Goal: Information Seeking & Learning: Get advice/opinions

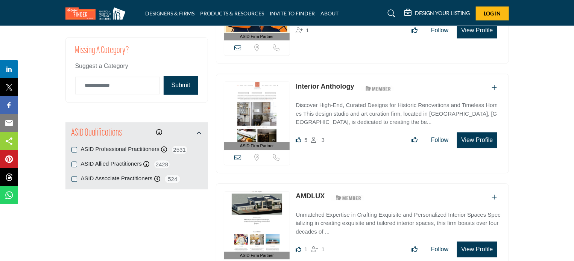
scroll to position [906, 0]
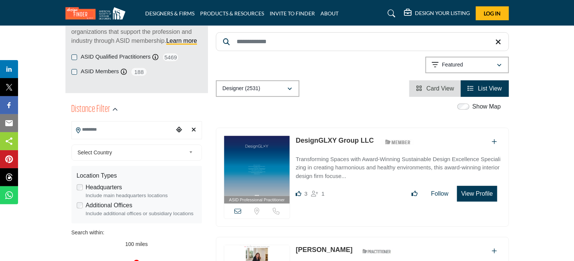
scroll to position [120, 0]
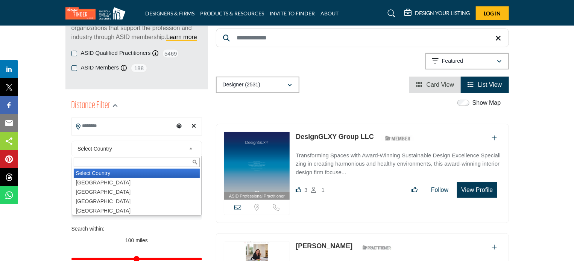
click at [104, 148] on span "Select Country" at bounding box center [131, 148] width 108 height 9
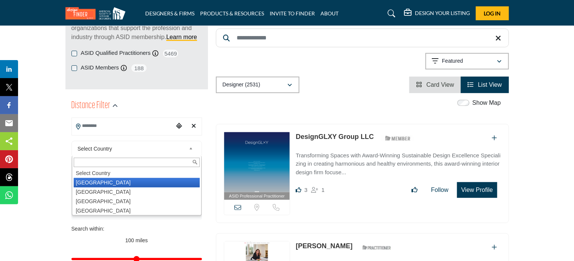
click at [106, 182] on li "[GEOGRAPHIC_DATA]" at bounding box center [137, 182] width 126 height 9
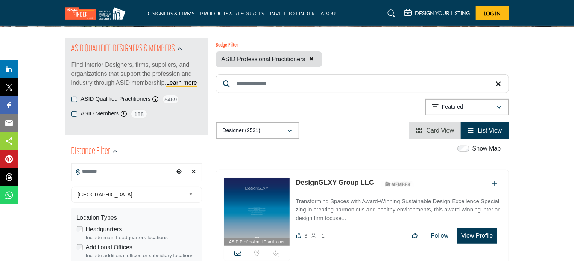
scroll to position [74, 0]
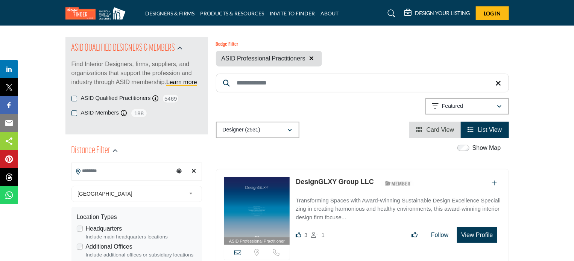
click at [116, 173] on input "Search Location" at bounding box center [123, 171] width 102 height 15
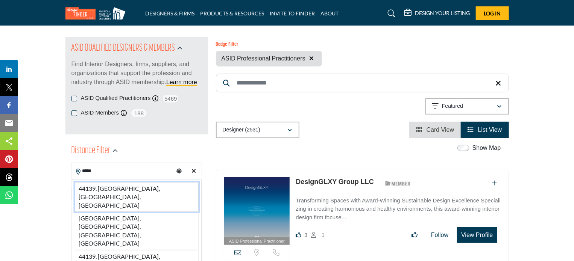
click at [114, 188] on li "44139, [GEOGRAPHIC_DATA], [GEOGRAPHIC_DATA], [GEOGRAPHIC_DATA]" at bounding box center [137, 197] width 124 height 30
type input "**********"
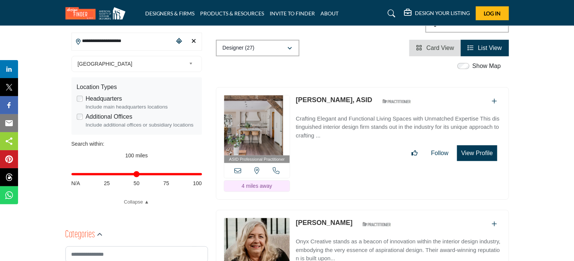
scroll to position [207, 0]
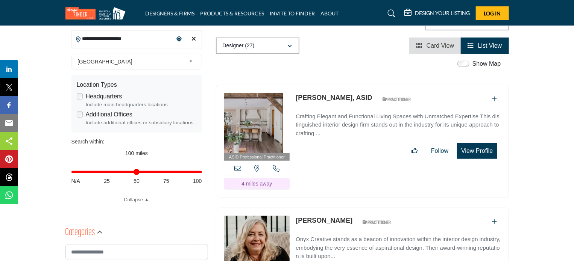
click at [136, 176] on div "Distance in miles N/A 25 50 75 100" at bounding box center [136, 175] width 131 height 29
drag, startPoint x: 198, startPoint y: 174, endPoint x: 137, endPoint y: 179, distance: 61.5
click at [137, 173] on input "Distance in miles" at bounding box center [136, 173] width 131 height 2
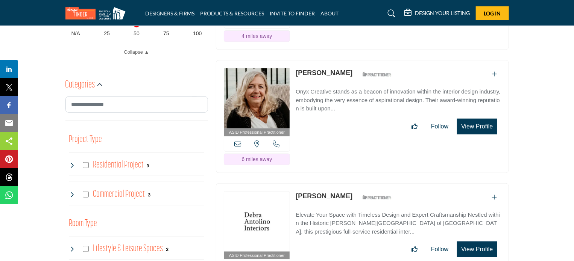
scroll to position [351, 0]
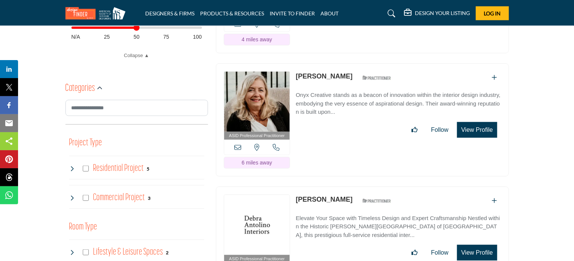
click at [71, 168] on icon at bounding box center [72, 169] width 6 height 6
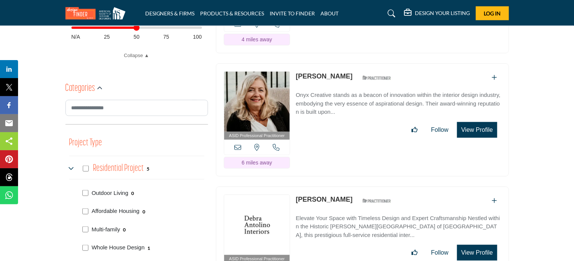
click at [71, 168] on icon at bounding box center [72, 169] width 6 height 6
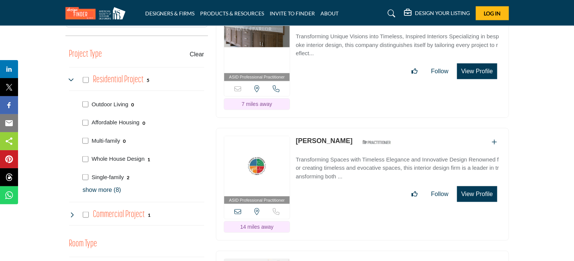
scroll to position [439, 0]
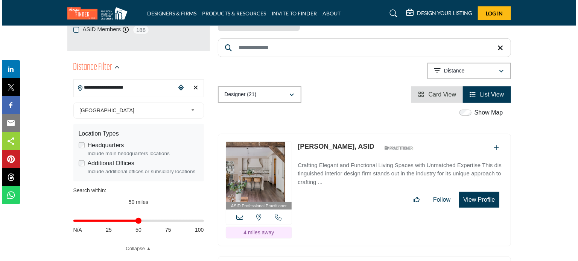
scroll to position [159, 0]
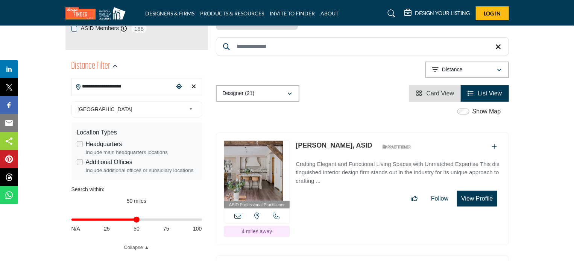
click at [480, 191] on button "View Profile" at bounding box center [477, 199] width 40 height 16
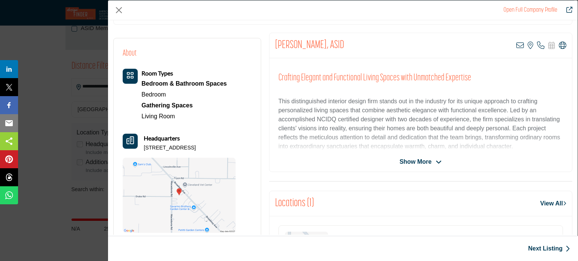
scroll to position [135, 0]
click at [419, 158] on span "Show More" at bounding box center [415, 161] width 32 height 9
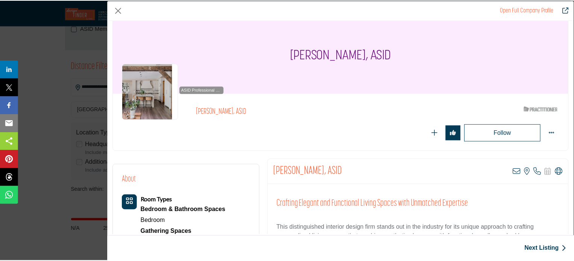
scroll to position [0, 0]
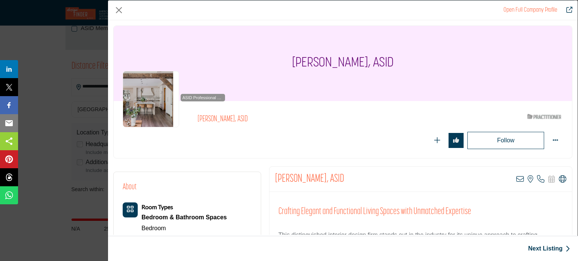
click at [524, 9] on link "Open Full Company Profile" at bounding box center [530, 10] width 54 height 6
click at [568, 11] on icon "Redirect to marissa-matiyasic" at bounding box center [569, 10] width 6 height 6
click at [116, 8] on button "Close" at bounding box center [118, 10] width 11 height 11
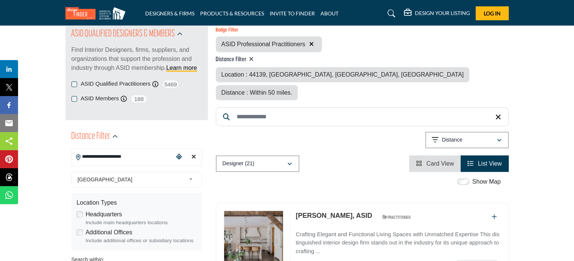
scroll to position [87, 0]
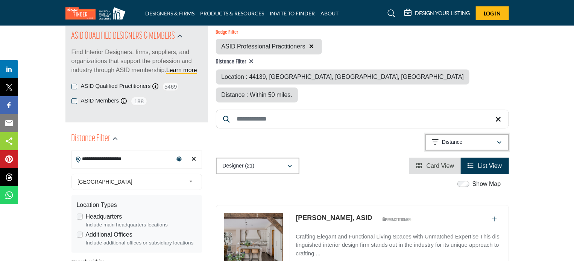
click at [467, 138] on div "Distance" at bounding box center [464, 142] width 65 height 9
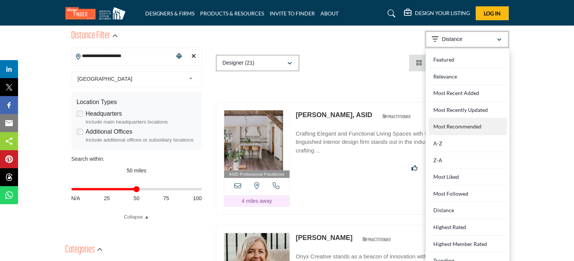
scroll to position [190, 0]
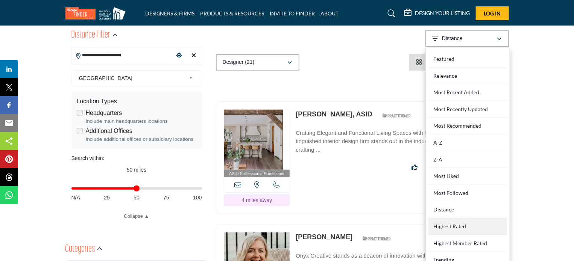
click at [460, 219] on Rated "Highest Rated" at bounding box center [467, 227] width 79 height 17
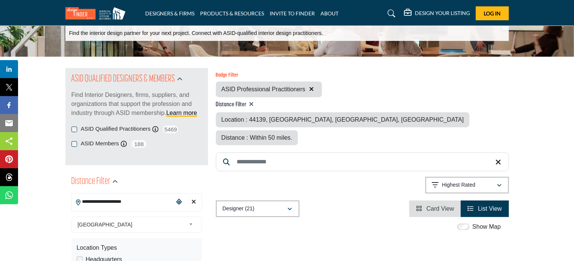
scroll to position [44, 0]
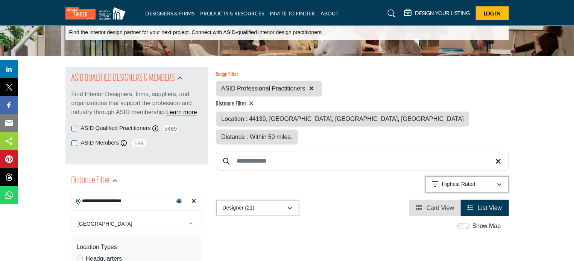
click at [456, 181] on p "Highest Rated" at bounding box center [458, 185] width 33 height 8
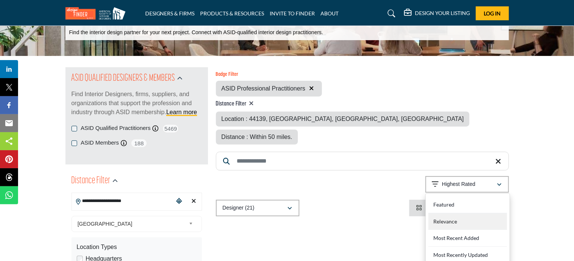
click at [446, 214] on div "Relevance" at bounding box center [467, 222] width 79 height 17
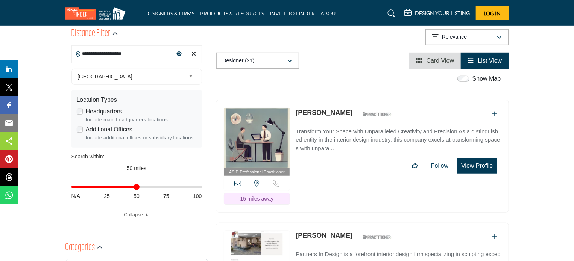
scroll to position [193, 0]
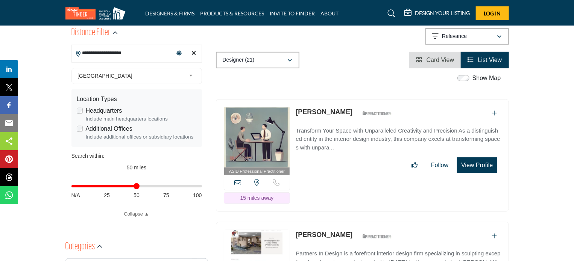
click at [106, 189] on div "Distance in miles N/A 25 50 75 100" at bounding box center [136, 190] width 131 height 29
drag, startPoint x: 135, startPoint y: 187, endPoint x: 107, endPoint y: 187, distance: 27.8
click at [107, 187] on input "Distance in miles" at bounding box center [136, 187] width 131 height 2
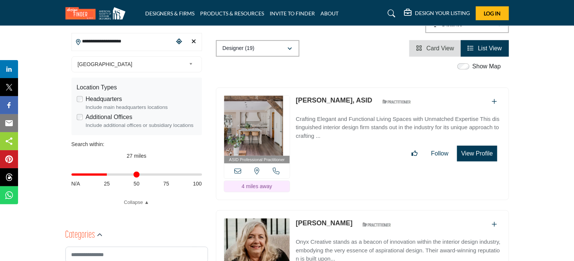
scroll to position [205, 0]
drag, startPoint x: 109, startPoint y: 175, endPoint x: 115, endPoint y: 172, distance: 7.1
click at [98, 175] on input "Distance in miles" at bounding box center [136, 175] width 131 height 2
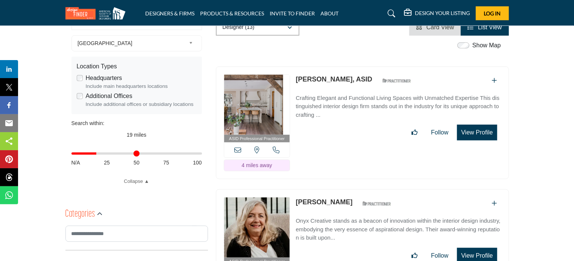
scroll to position [226, 0]
type input "**"
click at [100, 154] on input "Distance in miles" at bounding box center [136, 154] width 131 height 2
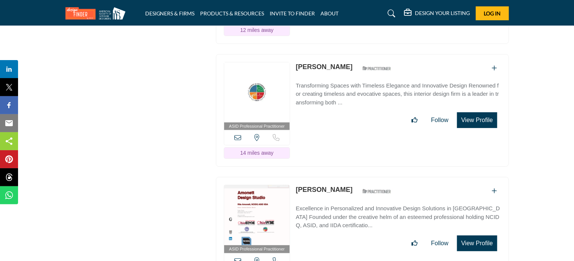
scroll to position [1470, 0]
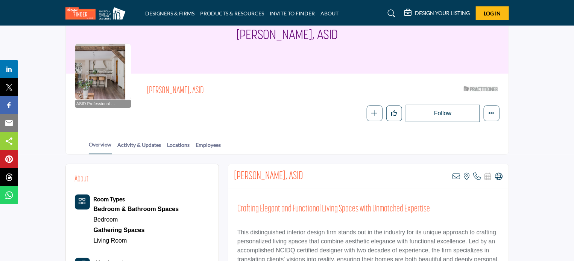
scroll to position [49, 0]
click at [174, 143] on link "Locations" at bounding box center [178, 147] width 23 height 13
click at [174, 144] on link "Locations" at bounding box center [178, 147] width 23 height 13
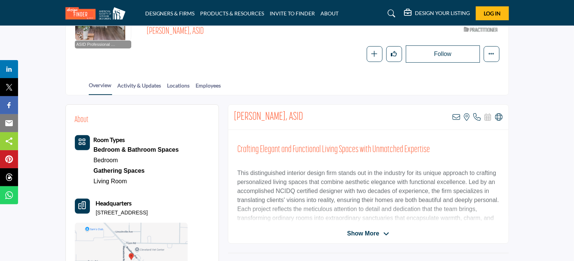
scroll to position [134, 0]
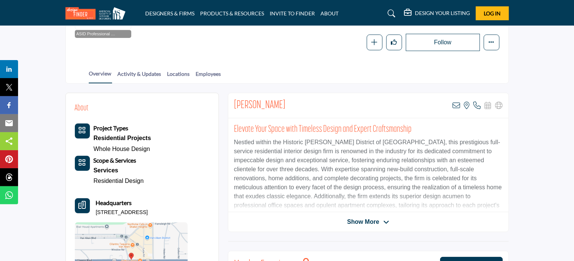
scroll to position [119, 0]
click at [364, 220] on span "Show More" at bounding box center [363, 222] width 32 height 9
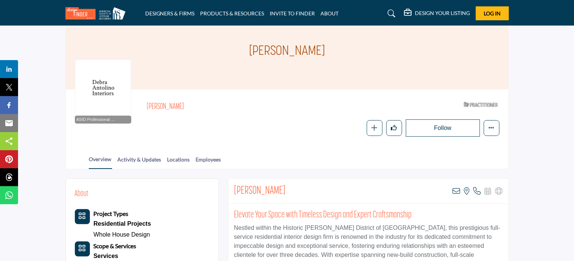
scroll to position [0, 0]
